Goal: Information Seeking & Learning: Learn about a topic

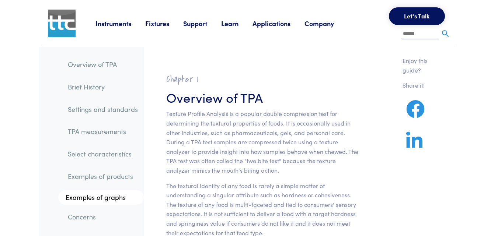
scroll to position [9591, 0]
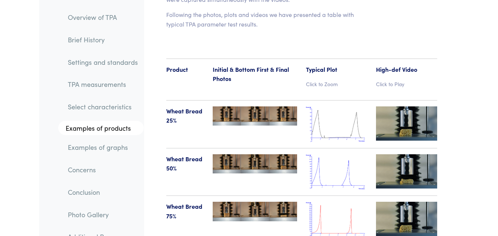
scroll to position [8509, 0]
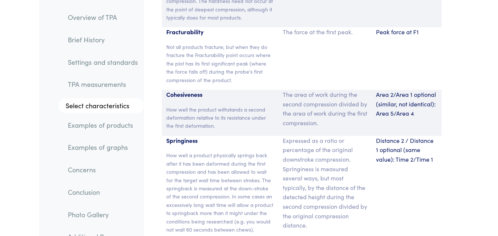
scroll to position [5573, 0]
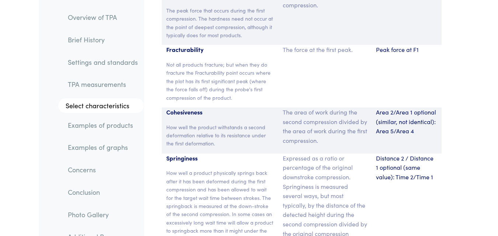
click at [376, 154] on div "Distance 2 / Distance 1 optional (same value): Time 2/Time 1" at bounding box center [407, 206] width 70 height 104
drag, startPoint x: 377, startPoint y: 102, endPoint x: 436, endPoint y: 99, distance: 59.1
click at [436, 154] on p "Distance 2 / Distance 1 optional (same value): Time 2/Time 1" at bounding box center [406, 168] width 61 height 28
copy p "Distance 2 / Distance 1"
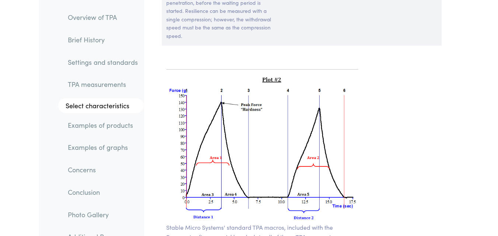
scroll to position [5956, 0]
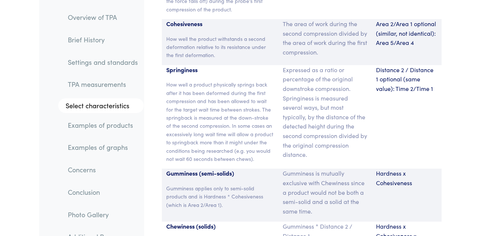
scroll to position [12173, 0]
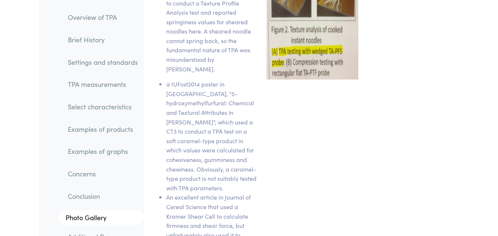
click at [116, 134] on link "Examples of products" at bounding box center [103, 129] width 82 height 17
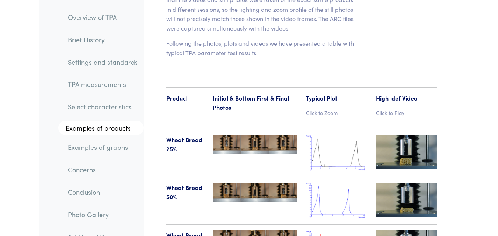
scroll to position [8512, 0]
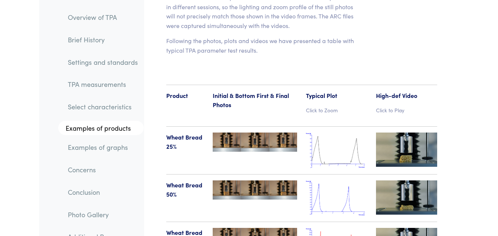
click at [251, 228] on img at bounding box center [255, 237] width 84 height 19
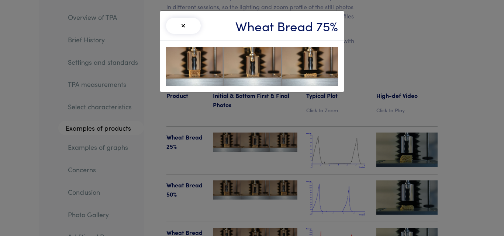
click at [253, 68] on img at bounding box center [252, 66] width 172 height 39
click at [241, 151] on div "× Wheat Bread 75%" at bounding box center [252, 118] width 504 height 236
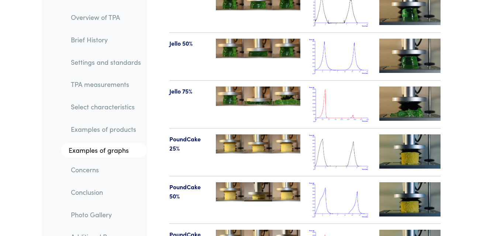
scroll to position [9401, 0]
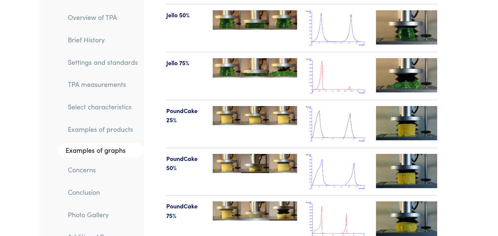
click at [282, 202] on img at bounding box center [255, 211] width 84 height 19
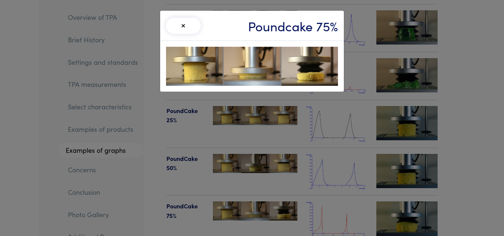
click at [281, 65] on img at bounding box center [252, 66] width 172 height 39
